Goal: Task Accomplishment & Management: Complete application form

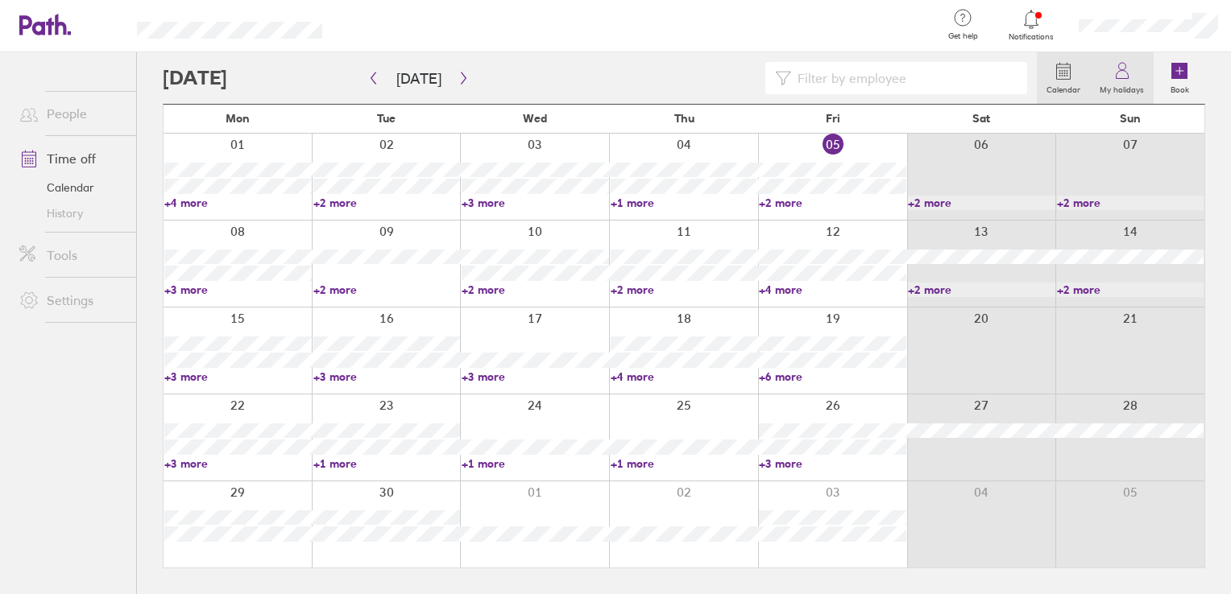
click at [1131, 78] on icon at bounding box center [1121, 70] width 19 height 19
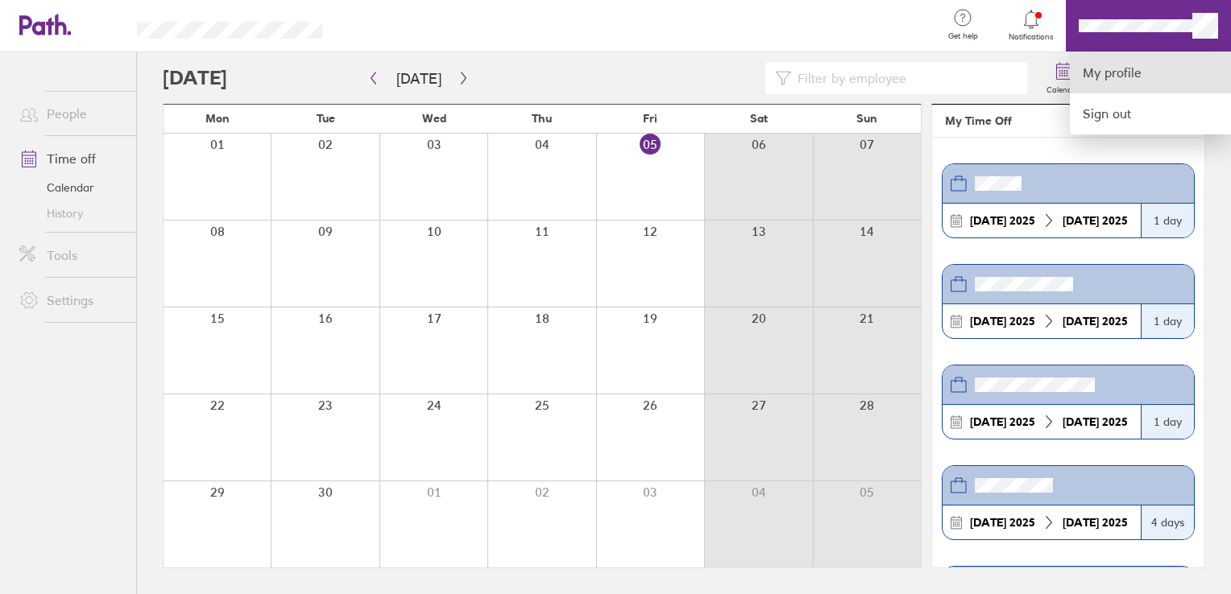
click at [1127, 64] on link "My profile" at bounding box center [1150, 72] width 161 height 41
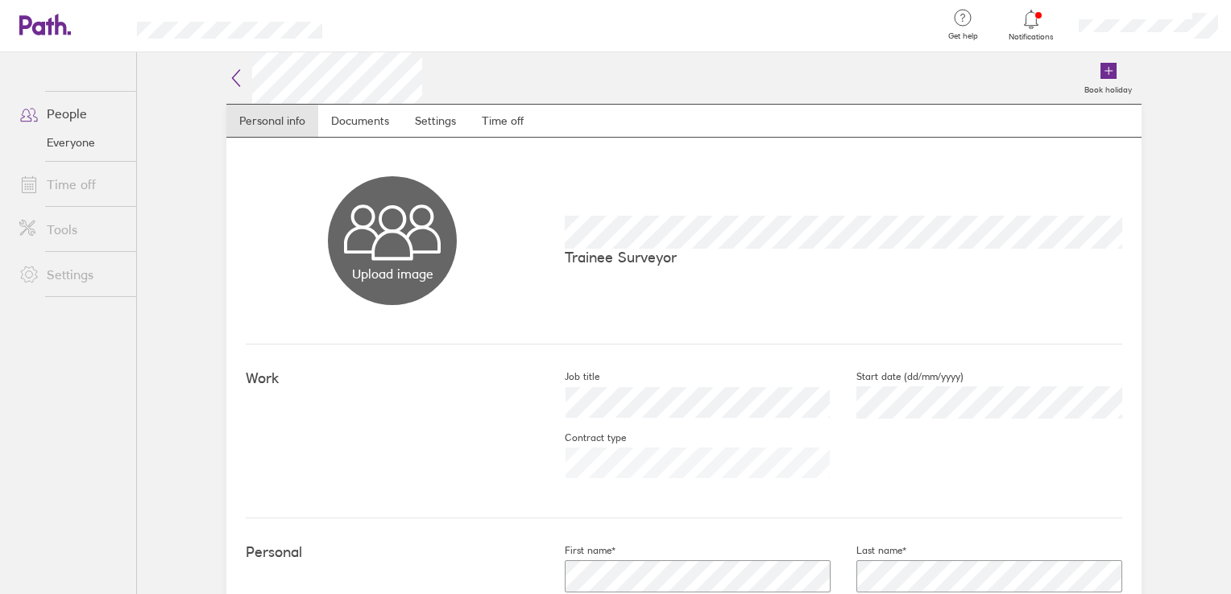
click at [68, 178] on link "Time off" at bounding box center [71, 184] width 130 height 32
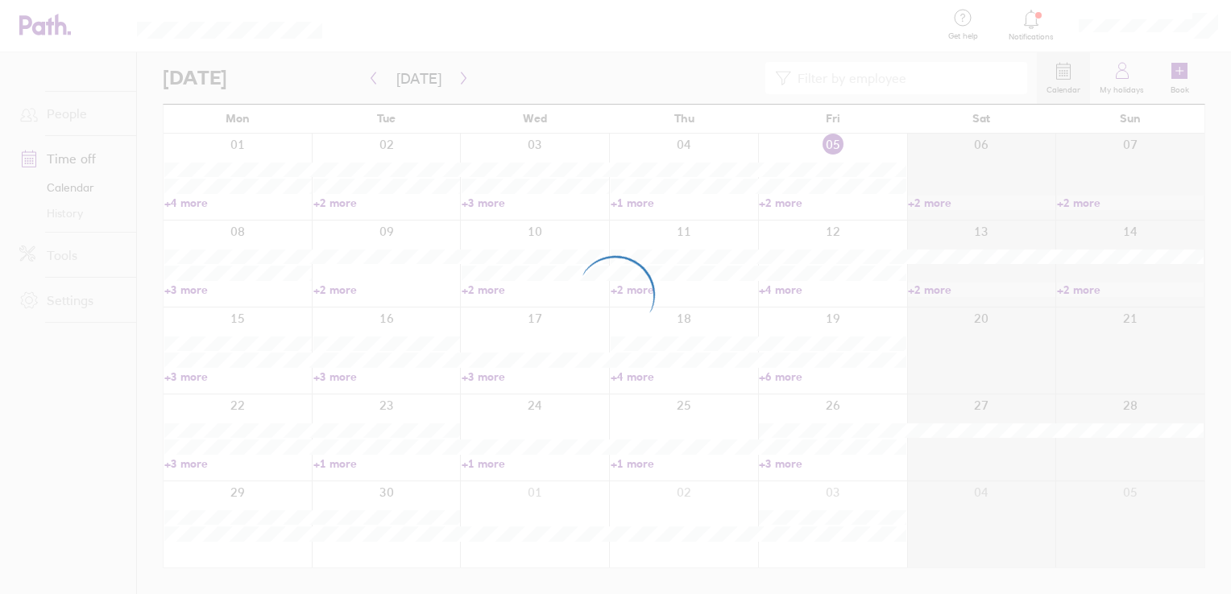
click at [63, 112] on div at bounding box center [615, 297] width 1231 height 594
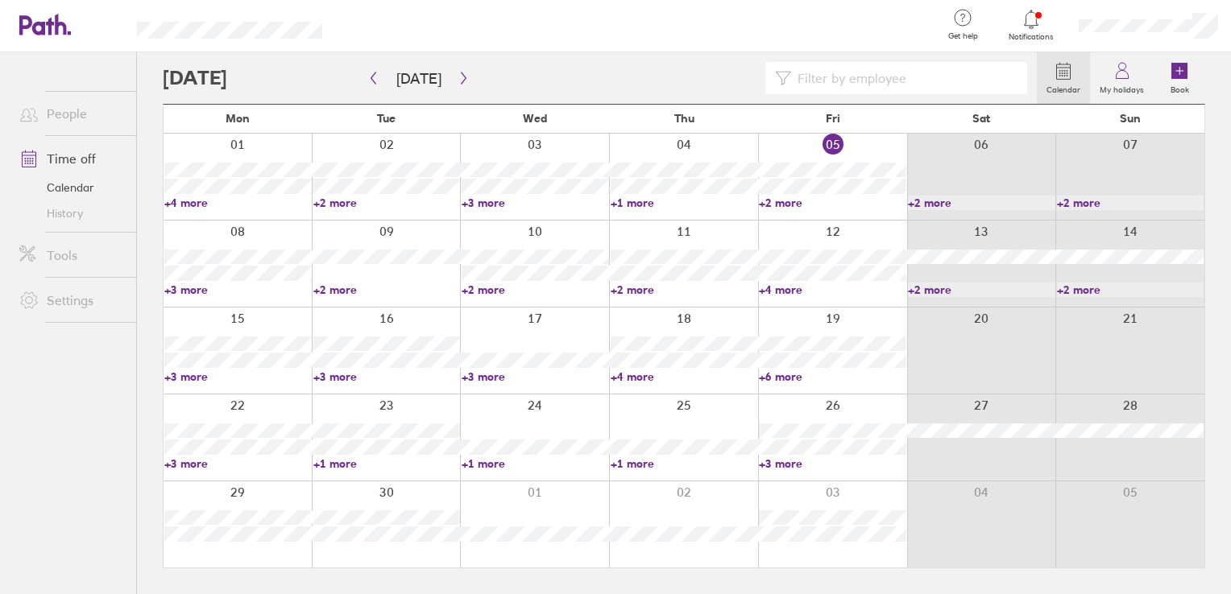
click at [65, 117] on link "People" at bounding box center [71, 113] width 130 height 32
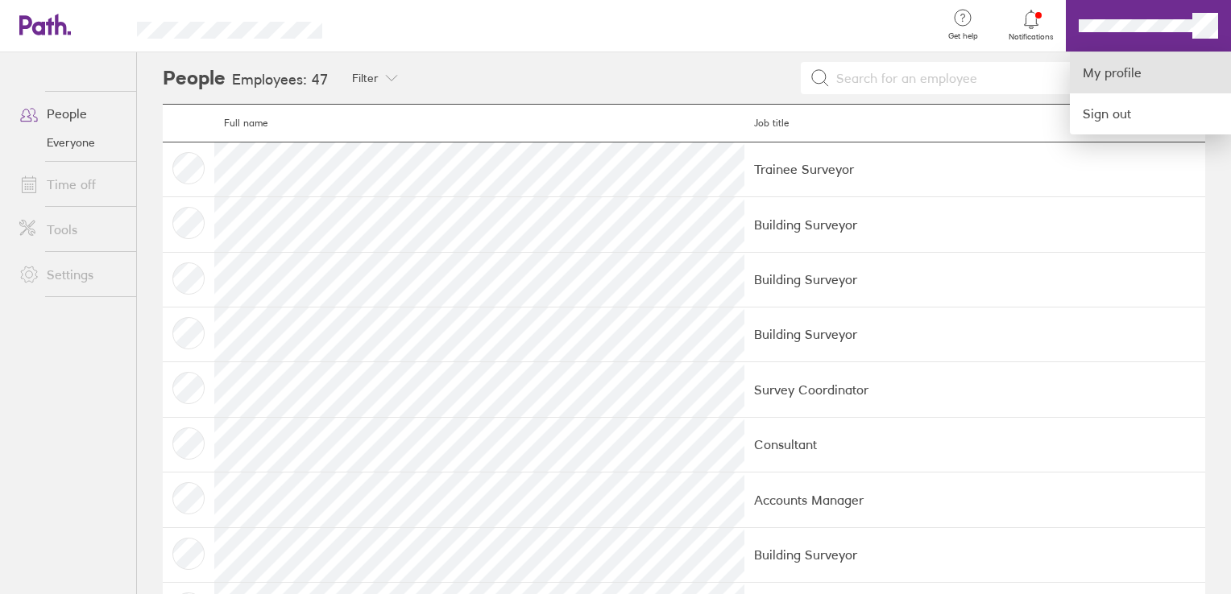
click at [1137, 79] on link "My profile" at bounding box center [1150, 72] width 161 height 41
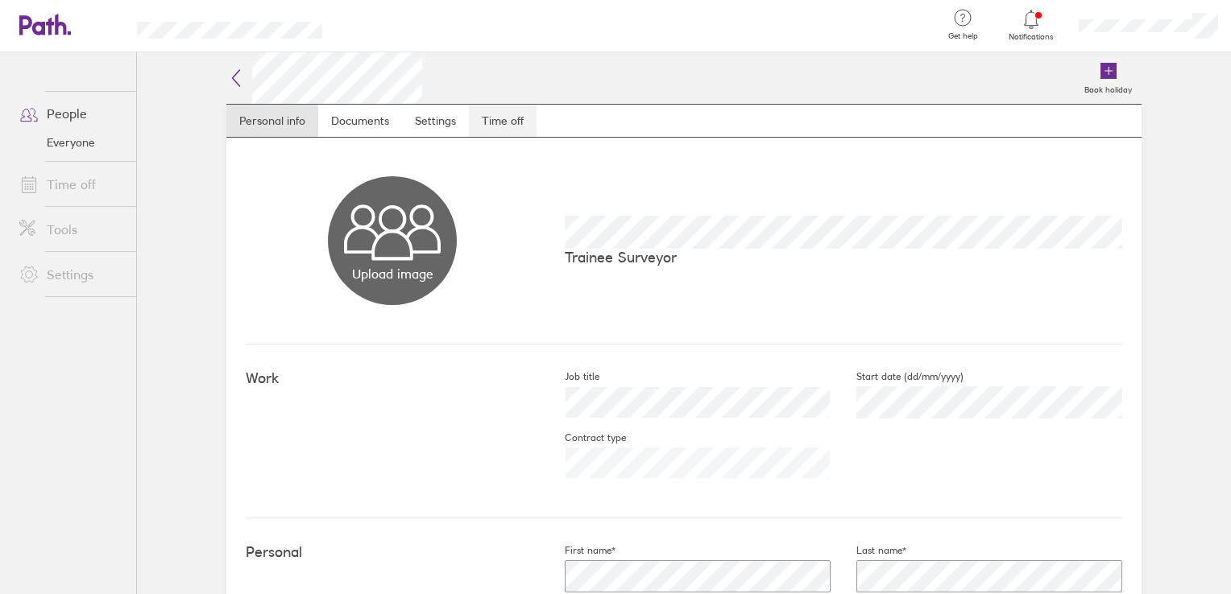
click at [495, 114] on link "Time off" at bounding box center [503, 121] width 68 height 32
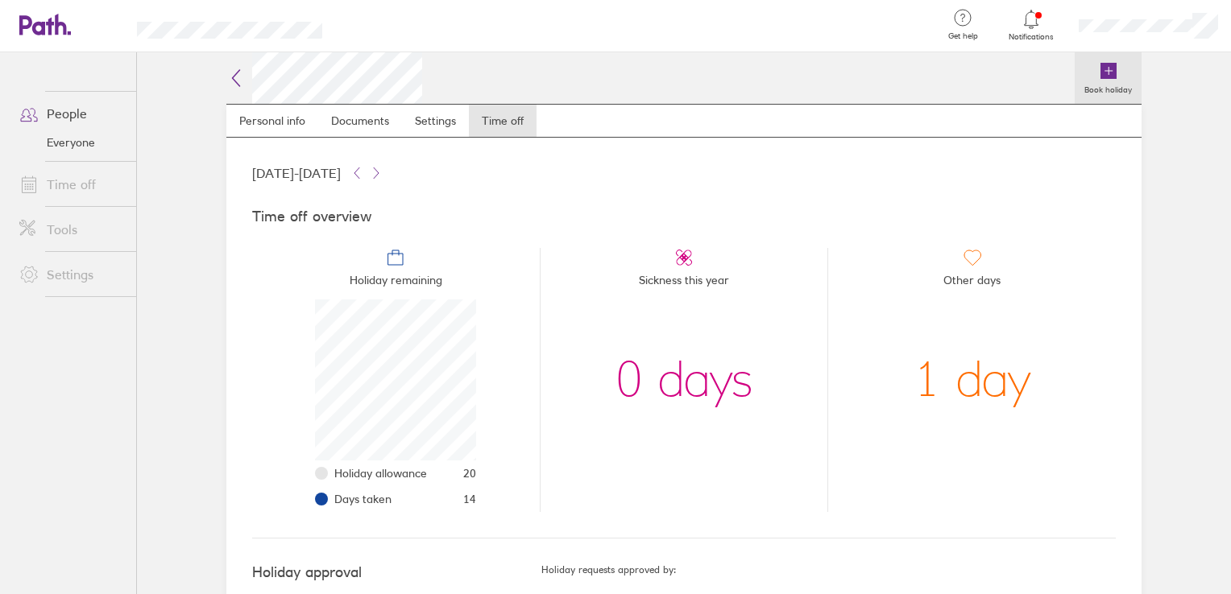
click at [1100, 74] on icon at bounding box center [1108, 71] width 16 height 16
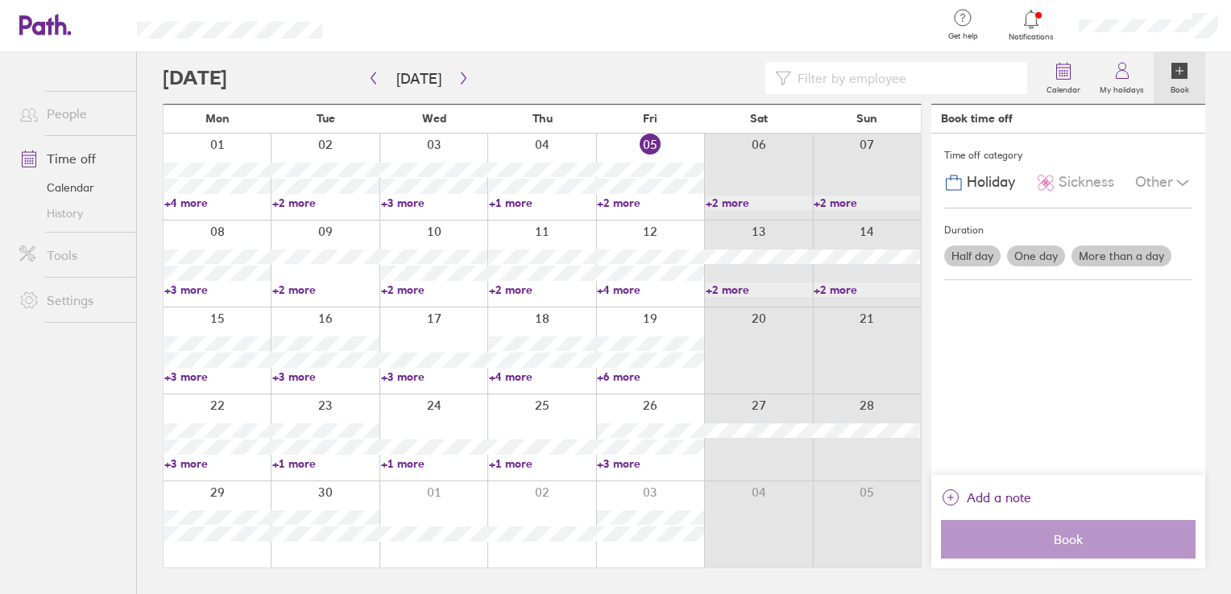
click at [1047, 259] on label "One day" at bounding box center [1036, 256] width 58 height 21
click at [0, 0] on input "One day" at bounding box center [0, 0] width 0 height 0
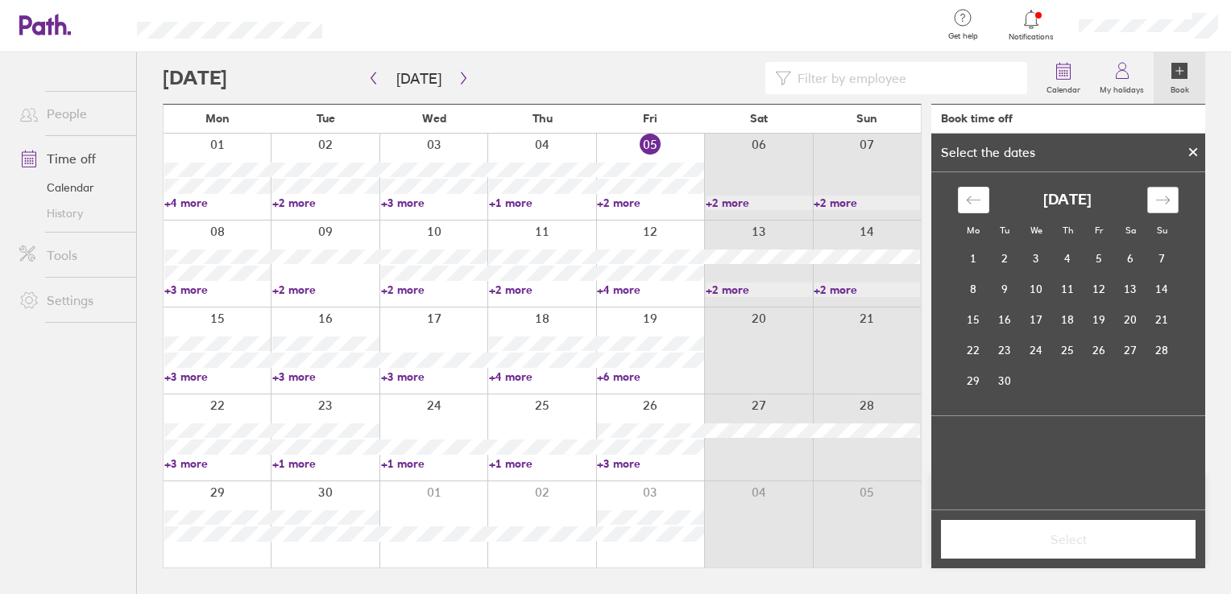
click at [1169, 192] on icon "Move forward to switch to the next month." at bounding box center [1162, 199] width 15 height 15
click at [1169, 193] on icon "Move forward to switch to the next month." at bounding box center [1162, 199] width 15 height 15
click at [1010, 354] on td "23" at bounding box center [1004, 350] width 31 height 31
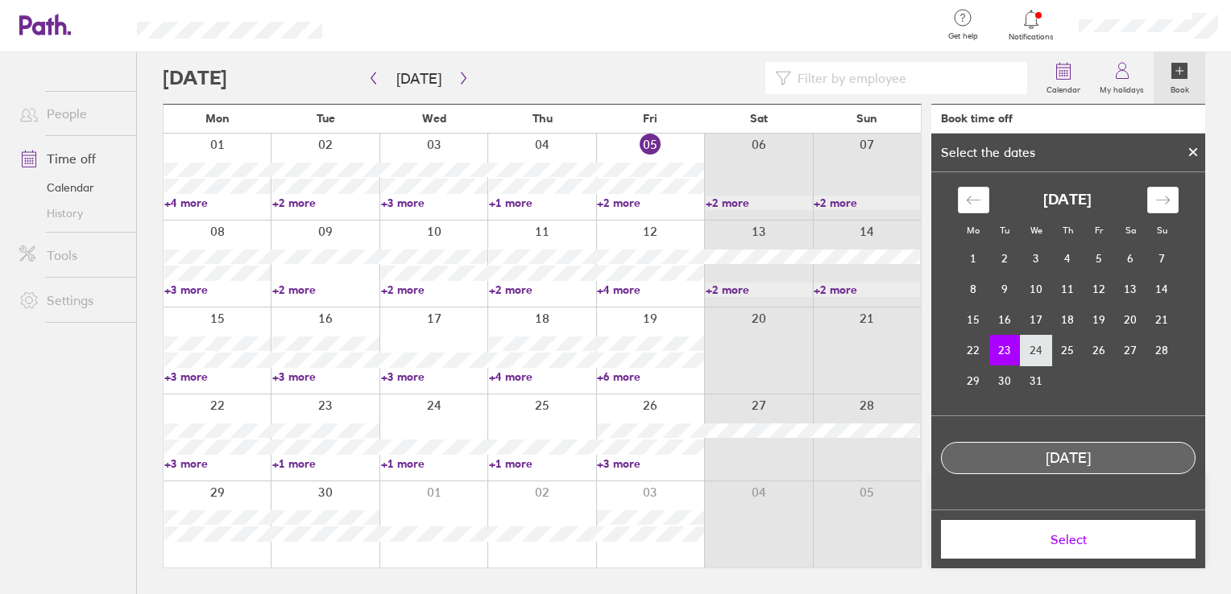
click at [1033, 353] on td "24" at bounding box center [1035, 350] width 31 height 31
click at [1190, 156] on icon at bounding box center [1192, 152] width 11 height 10
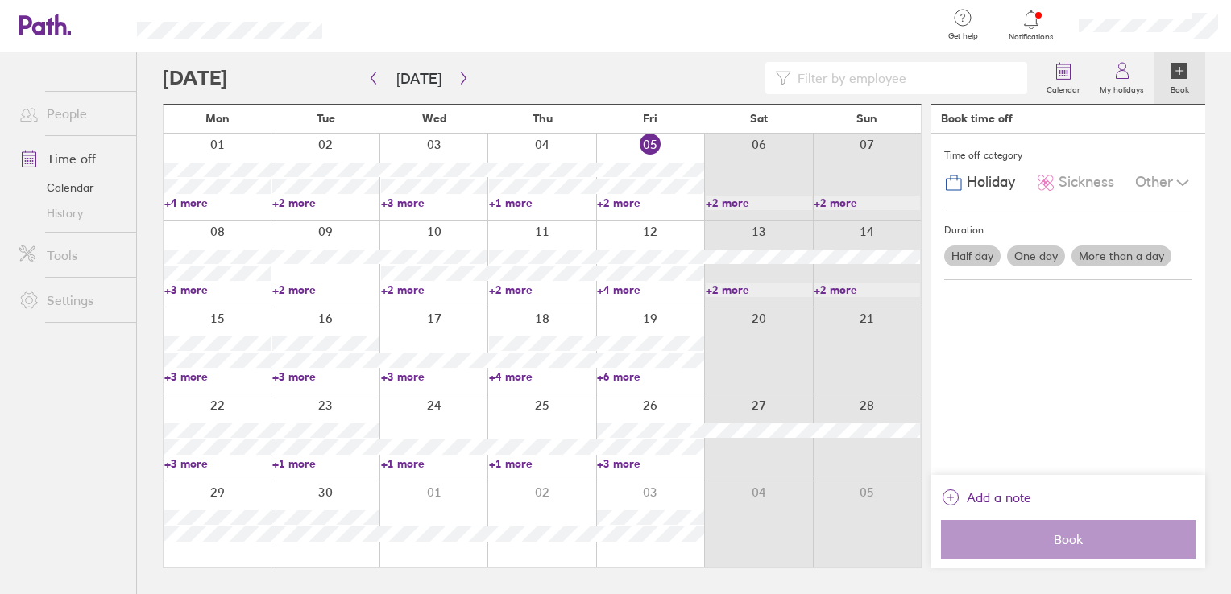
click at [1127, 259] on label "More than a day" at bounding box center [1121, 256] width 100 height 21
click at [0, 0] on input "More than a day" at bounding box center [0, 0] width 0 height 0
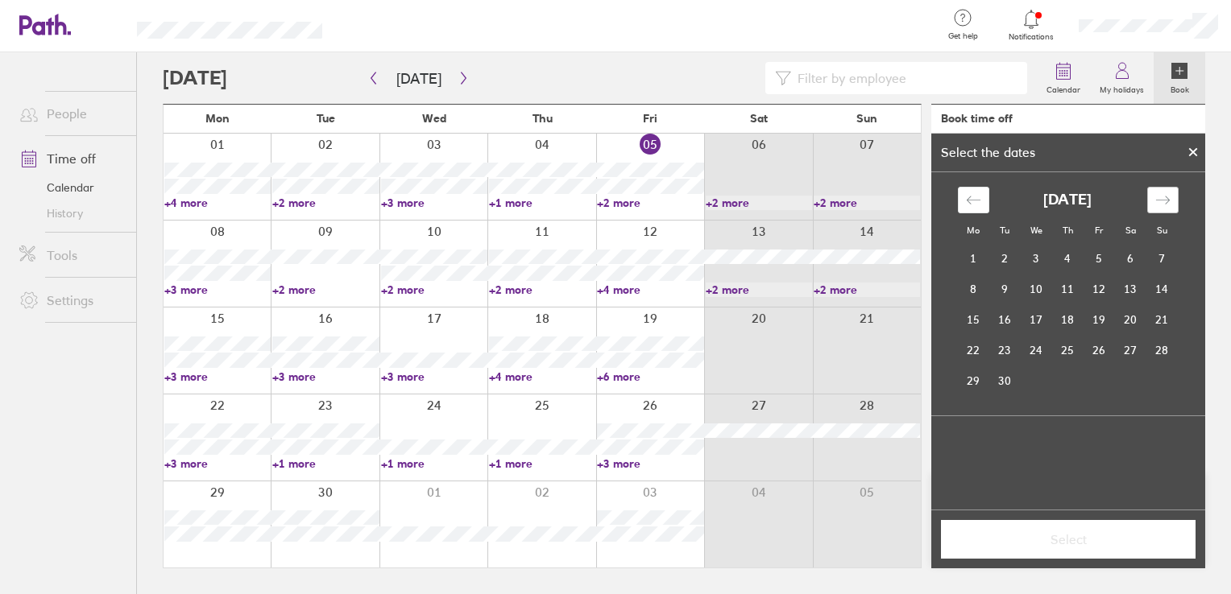
click at [1159, 205] on icon "Move forward to switch to the next month." at bounding box center [1162, 199] width 15 height 15
click at [1012, 358] on td "23" at bounding box center [1004, 350] width 31 height 31
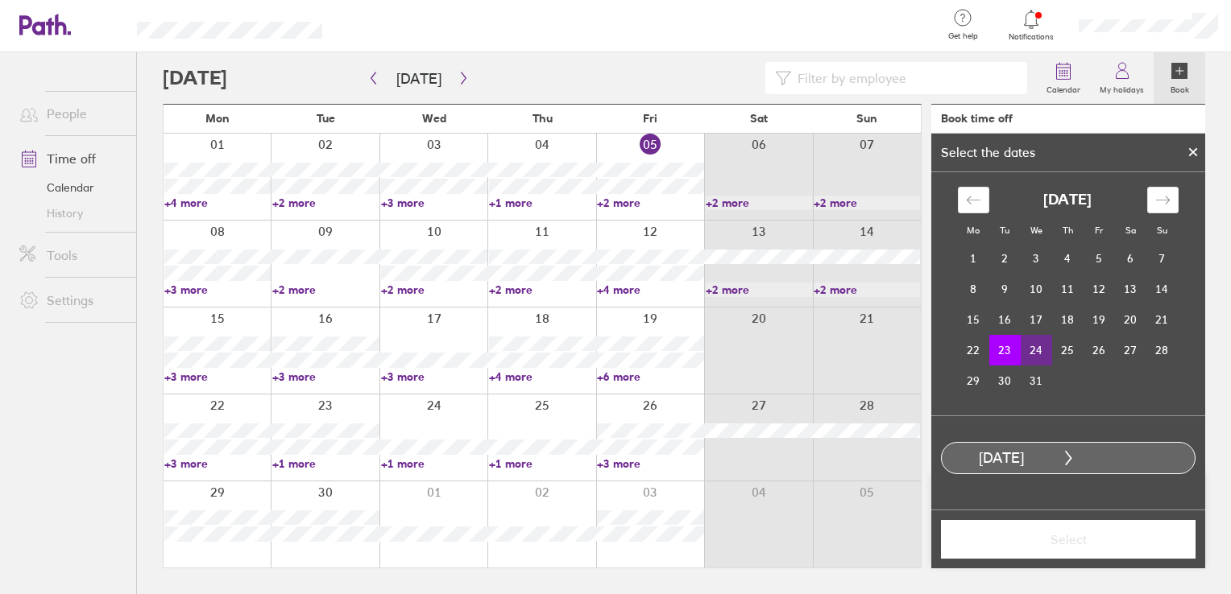
click at [1031, 349] on td "24" at bounding box center [1035, 350] width 31 height 31
click at [1066, 540] on span "Select" at bounding box center [1068, 539] width 232 height 14
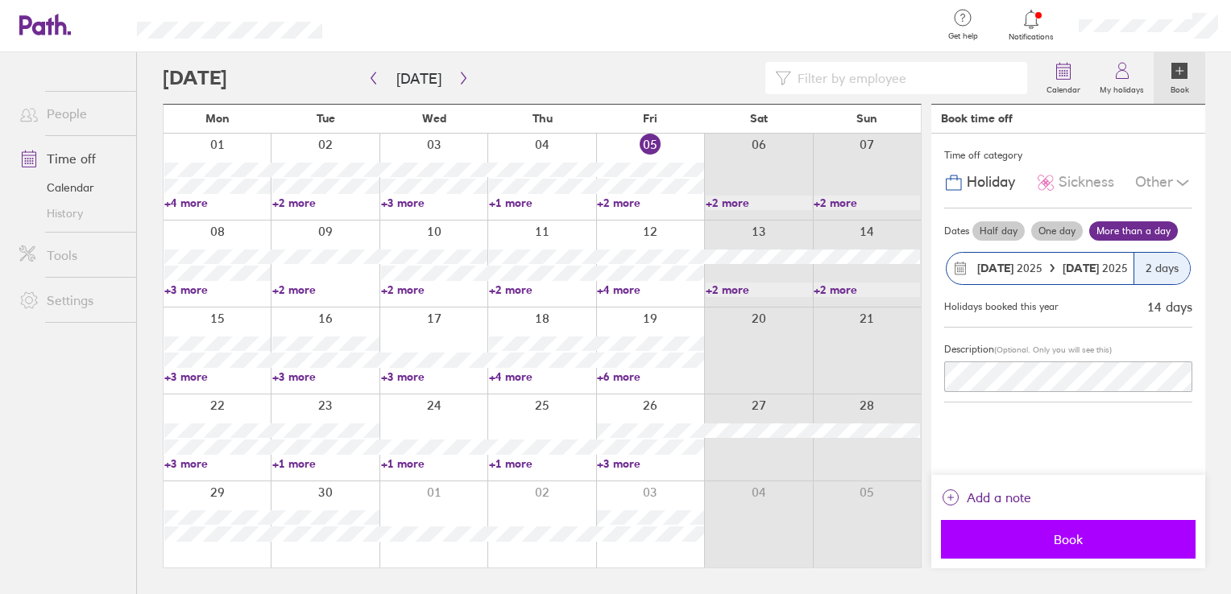
click at [1049, 543] on span "Book" at bounding box center [1068, 539] width 232 height 14
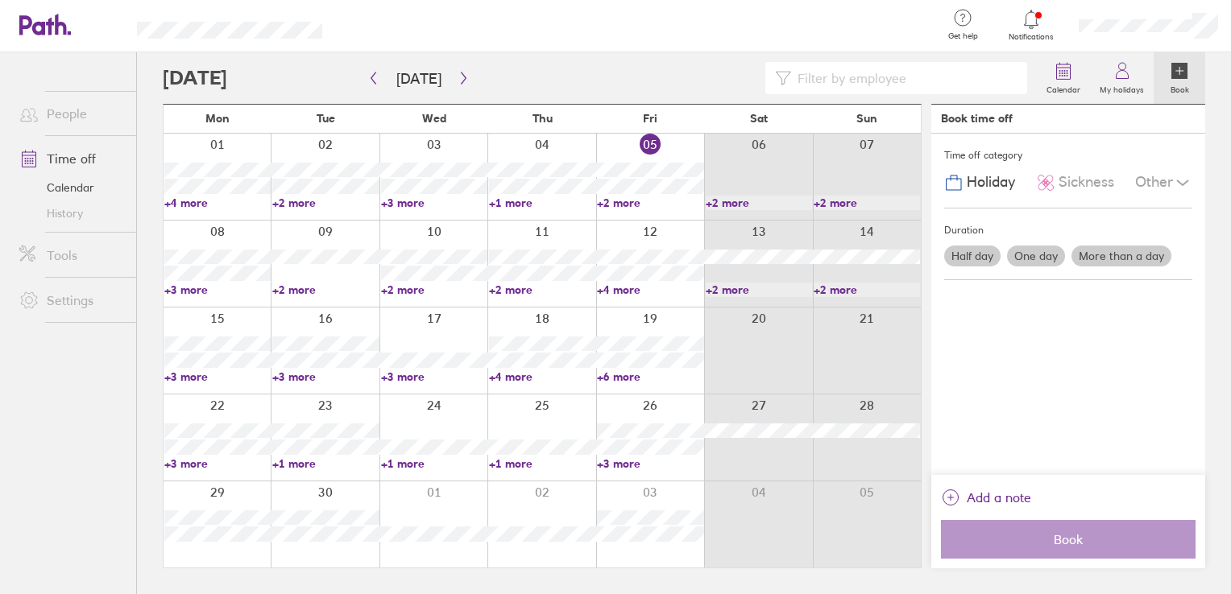
click at [1044, 255] on label "One day" at bounding box center [1036, 256] width 58 height 21
click at [0, 0] on input "One day" at bounding box center [0, 0] width 0 height 0
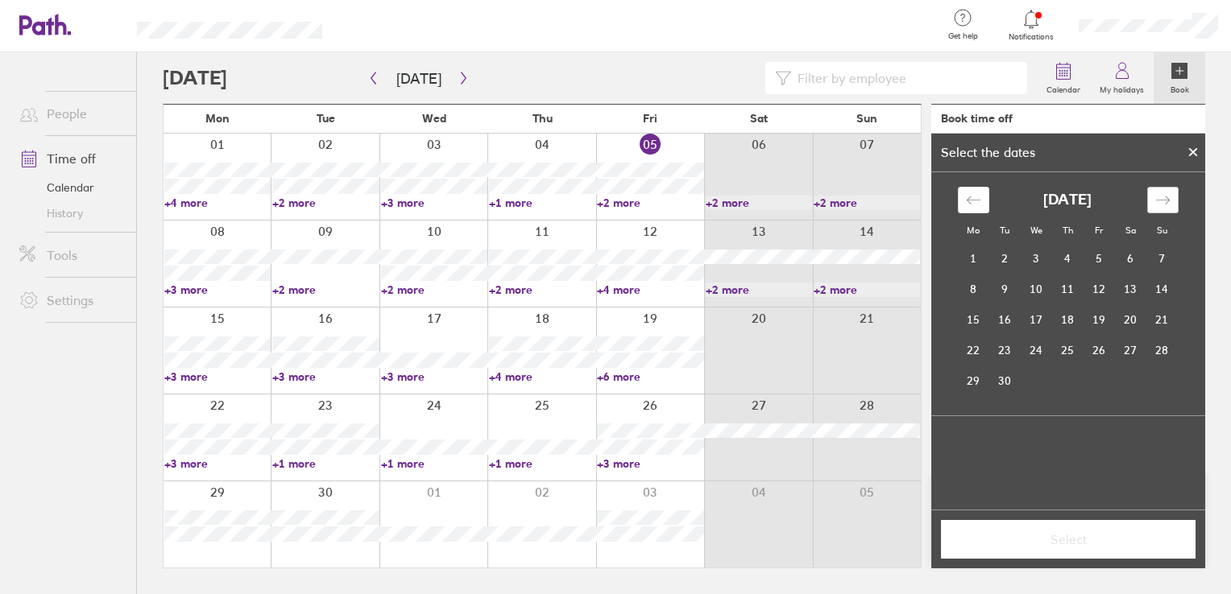
click at [1162, 201] on icon "Move forward to switch to the next month." at bounding box center [1162, 199] width 15 height 15
click at [1157, 203] on icon "Move forward to switch to the next month." at bounding box center [1162, 199] width 15 height 15
